Goal: Information Seeking & Learning: Check status

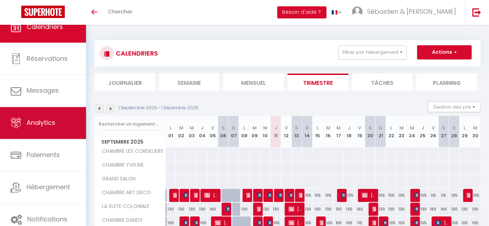
click at [51, 121] on span "Analytics" at bounding box center [41, 123] width 29 height 9
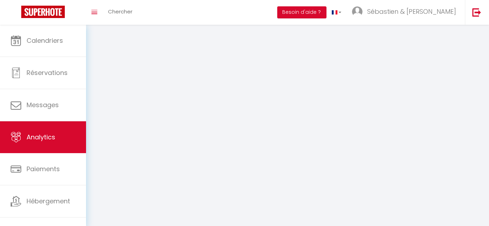
select select "2025"
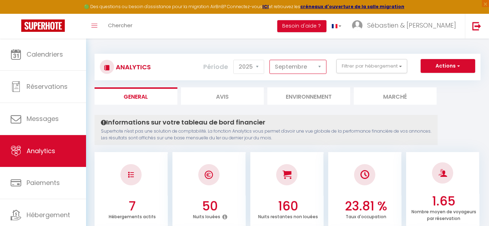
drag, startPoint x: 305, startPoint y: 67, endPoint x: 305, endPoint y: 73, distance: 6.4
click at [305, 67] on select "[PERSON_NAME] Mars Avril Mai Juin Juillet Août Septembre Octobre Novembre Décem…" at bounding box center [297, 67] width 57 height 14
select select "6"
click at [271, 60] on select "[PERSON_NAME] Mars Avril Mai Juin Juillet Août Septembre Octobre Novembre Décem…" at bounding box center [297, 67] width 57 height 14
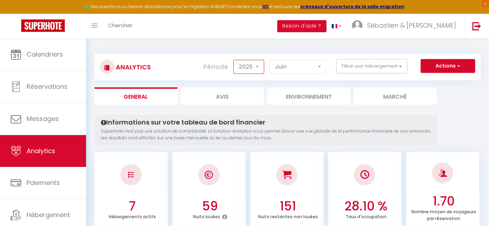
click at [259, 68] on select "2014 2015 2016 2017 2018 2019 2020 2021 2022 2023 2024 2025 2026 2027" at bounding box center [248, 67] width 31 height 14
select select "2024"
click at [235, 60] on select "2014 2015 2016 2017 2018 2019 2020 2021 2022 2023 2024 2025 2026 2027" at bounding box center [248, 67] width 31 height 14
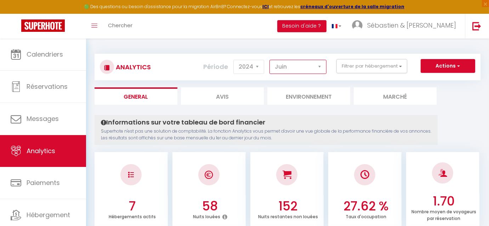
drag, startPoint x: 311, startPoint y: 68, endPoint x: 310, endPoint y: 71, distance: 3.7
click at [311, 68] on select "[PERSON_NAME] Mars Avril Mai Juin Juillet Août Septembre Octobre Novembre Décem…" at bounding box center [297, 67] width 57 height 14
select select "7"
click at [271, 60] on select "[PERSON_NAME] Mars Avril Mai Juin Juillet Août Septembre Octobre Novembre Décem…" at bounding box center [297, 67] width 57 height 14
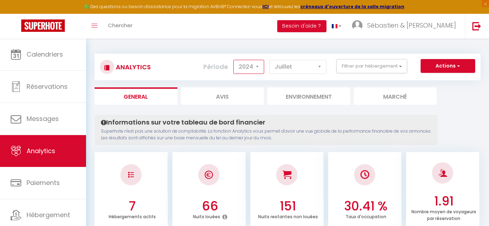
drag, startPoint x: 247, startPoint y: 67, endPoint x: 245, endPoint y: 72, distance: 4.8
click at [247, 67] on select "2014 2015 2016 2017 2018 2019 2020 2021 2022 2023 2024 2025 2026 2027" at bounding box center [248, 67] width 31 height 14
select select "2025"
click at [235, 60] on select "2014 2015 2016 2017 2018 2019 2020 2021 2022 2023 2024 2025 2026 2027" at bounding box center [248, 67] width 31 height 14
click at [255, 68] on select "2014 2015 2016 2017 2018 2019 2020 2021 2022 2023 2024 2025 2026 2027" at bounding box center [248, 67] width 31 height 14
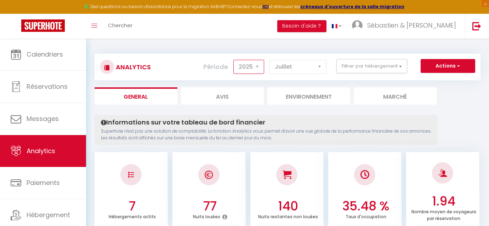
drag, startPoint x: 255, startPoint y: 68, endPoint x: 262, endPoint y: 68, distance: 6.4
click at [255, 68] on select "2014 2015 2016 2017 2018 2019 2020 2021 2022 2023 2024 2025 2026 2027" at bounding box center [248, 67] width 31 height 14
drag, startPoint x: 297, startPoint y: 66, endPoint x: 297, endPoint y: 71, distance: 5.7
click at [297, 66] on select "[PERSON_NAME] Mars Avril Mai Juin Juillet Août Septembre Octobre Novembre Décem…" at bounding box center [297, 67] width 57 height 14
select select "8"
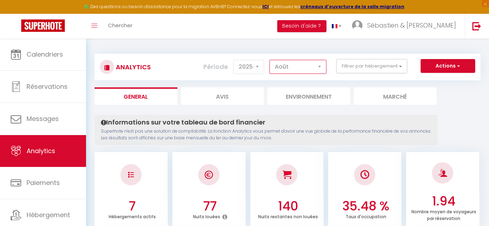
click at [271, 60] on select "[PERSON_NAME] Mars Avril Mai Juin Juillet Août Septembre Octobre Novembre Décem…" at bounding box center [297, 67] width 57 height 14
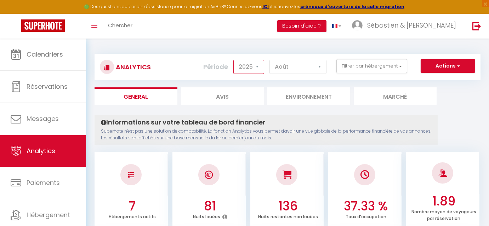
drag, startPoint x: 259, startPoint y: 65, endPoint x: 259, endPoint y: 70, distance: 4.6
click at [258, 65] on select "2014 2015 2016 2017 2018 2019 2020 2021 2022 2023 2024 2025 2026 2027" at bounding box center [248, 67] width 31 height 14
select select "2024"
click at [235, 60] on select "2014 2015 2016 2017 2018 2019 2020 2021 2022 2023 2024 2025 2026 2027" at bounding box center [248, 67] width 31 height 14
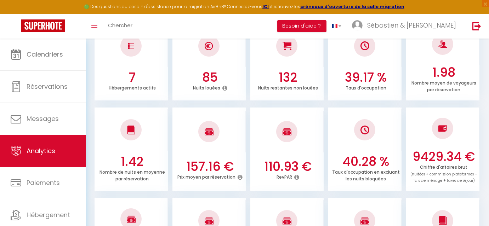
scroll to position [128, 0]
